Goal: Information Seeking & Learning: Learn about a topic

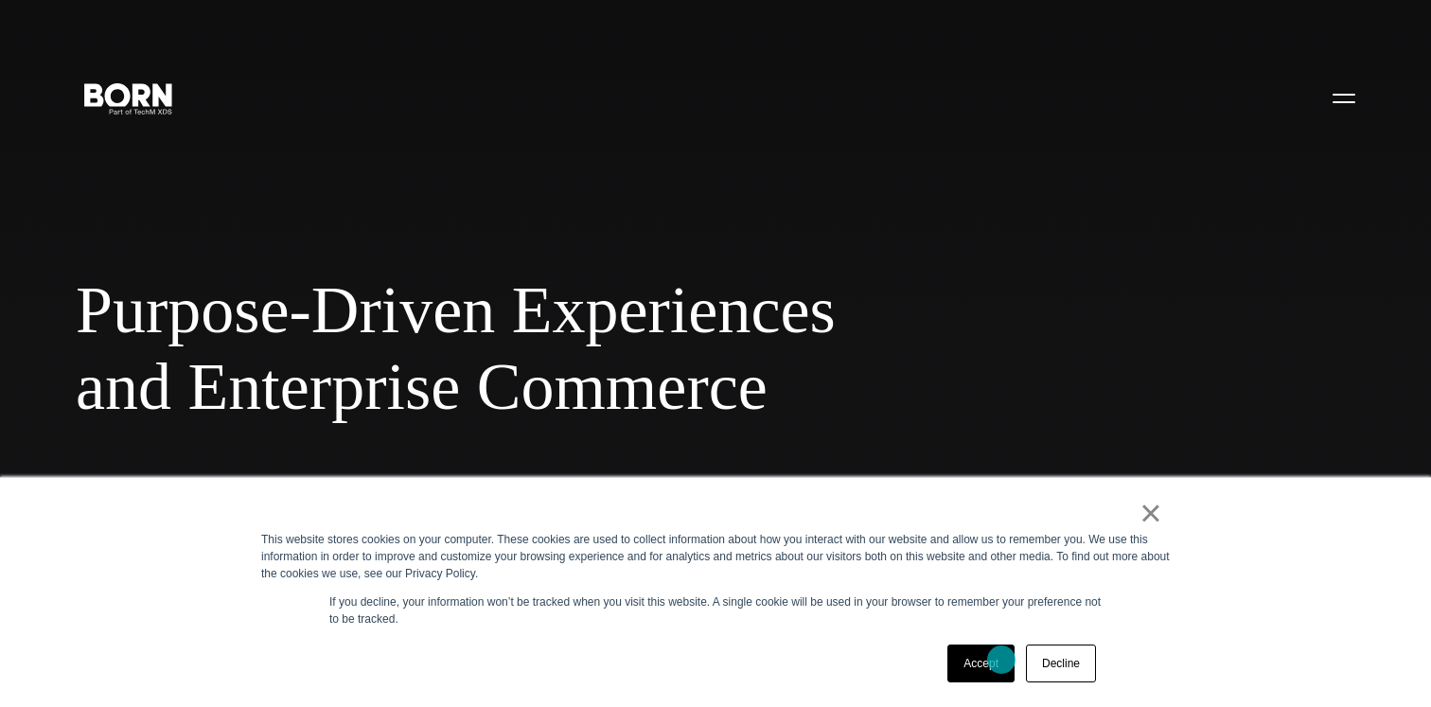
click at [1001, 660] on link "Accept" at bounding box center [981, 664] width 67 height 38
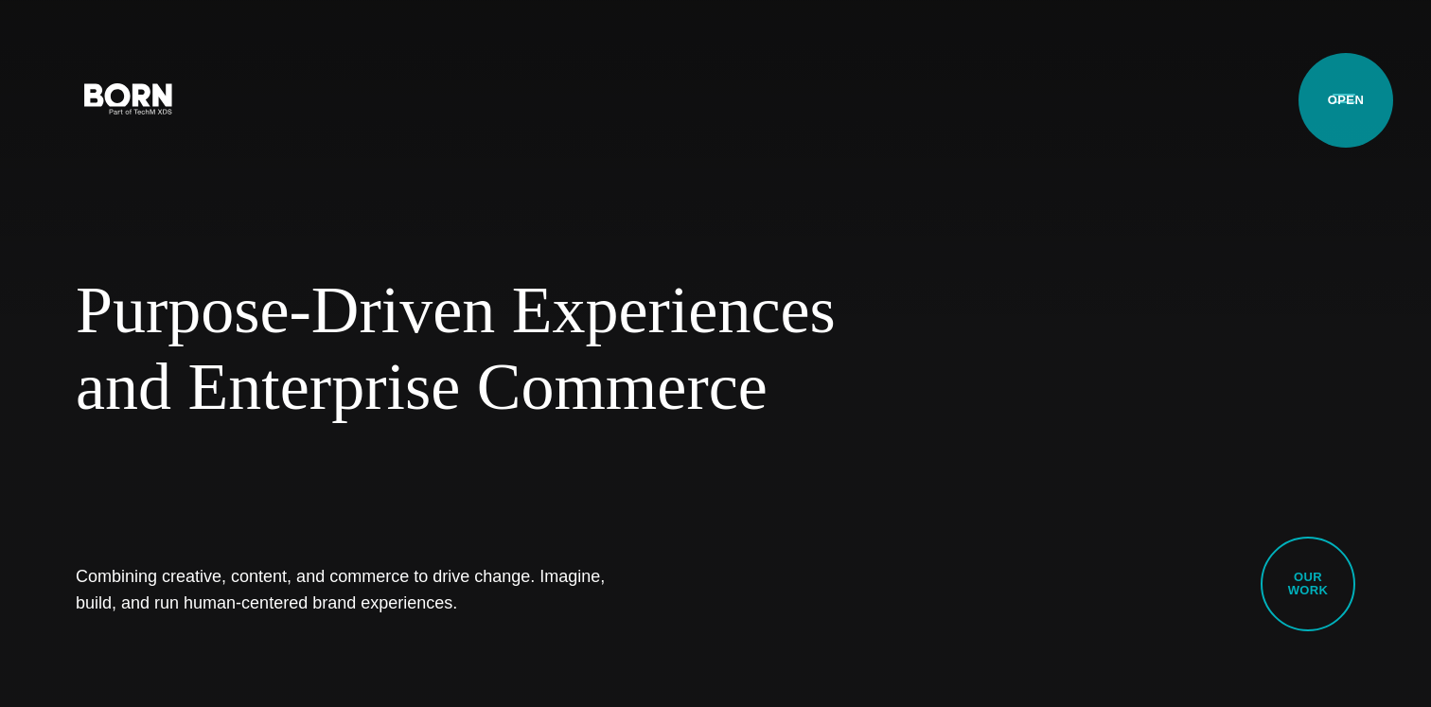
click at [1346, 100] on button "Primary Menu" at bounding box center [1343, 98] width 45 height 40
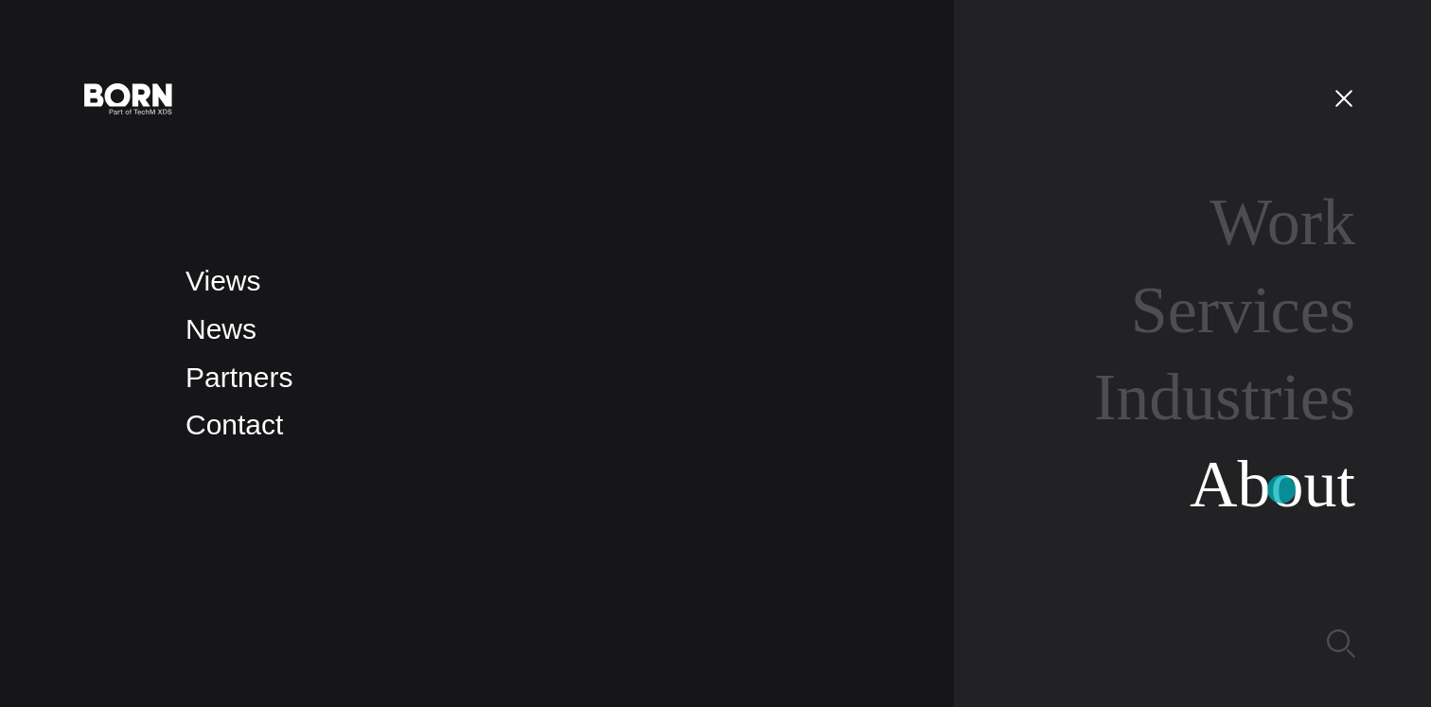
click at [1282, 489] on link "About" at bounding box center [1273, 484] width 166 height 73
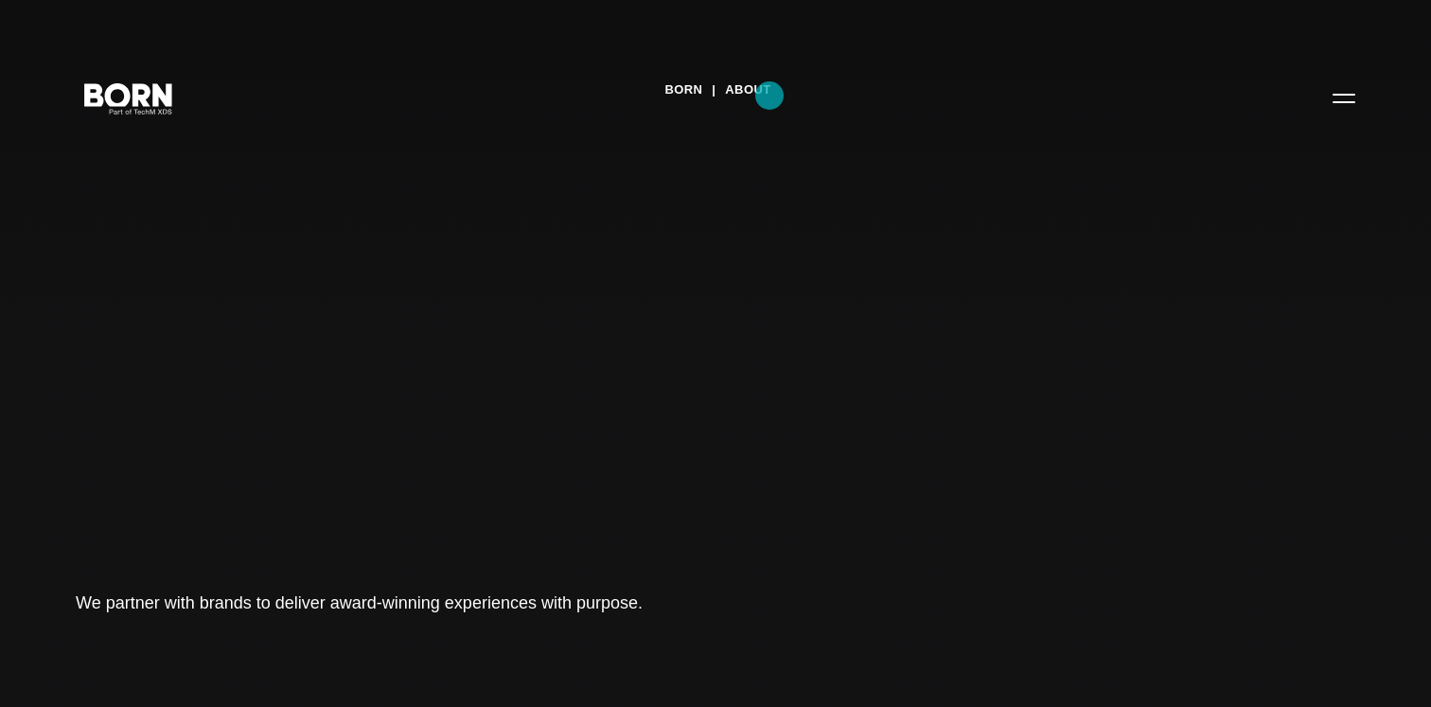
click at [770, 96] on link "About" at bounding box center [747, 90] width 45 height 28
